Goal: Information Seeking & Learning: Check status

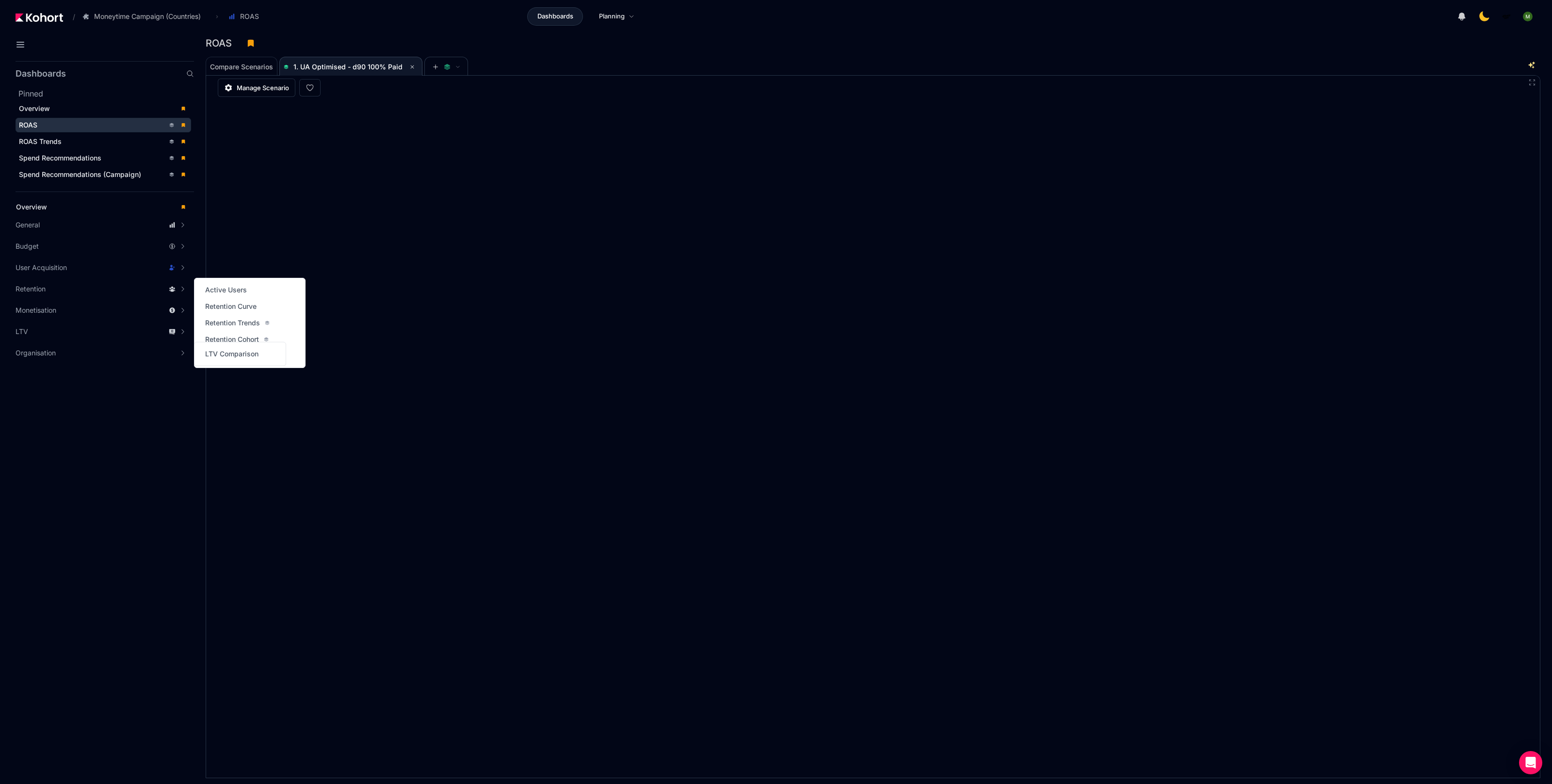
click at [82, 511] on aside "Dashboards Pinned Overview ROAS ROAS Trends Spend Recommendations Spend Recomme…" at bounding box center [97, 421] width 194 height 727
click at [629, 74] on div "Compare Scenarios 1. UA Optimised - d90 100% Paid" at bounding box center [859, 66] width 1308 height 19
click at [537, 60] on div "Compare Scenarios 1. UA Optimised - d90 100% Paid" at bounding box center [859, 66] width 1308 height 19
